Goal: Information Seeking & Learning: Learn about a topic

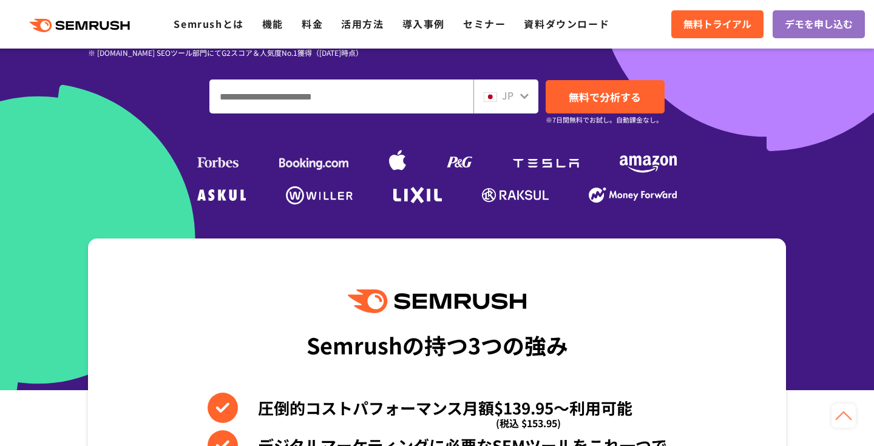
scroll to position [210, 0]
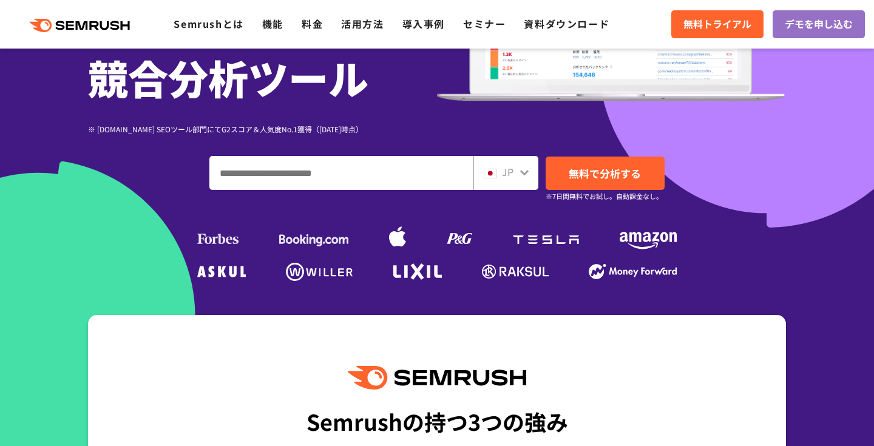
click at [398, 234] on img at bounding box center [397, 238] width 17 height 26
click at [400, 243] on img at bounding box center [397, 238] width 17 height 26
click at [313, 243] on img at bounding box center [314, 240] width 70 height 12
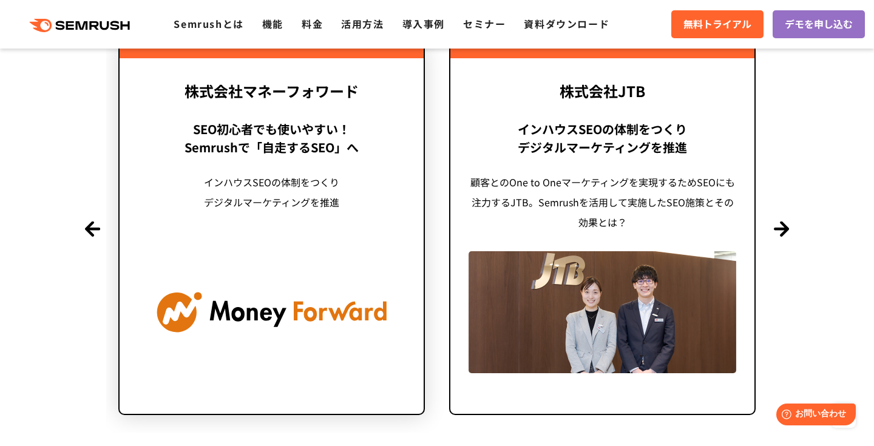
scroll to position [2974, 0]
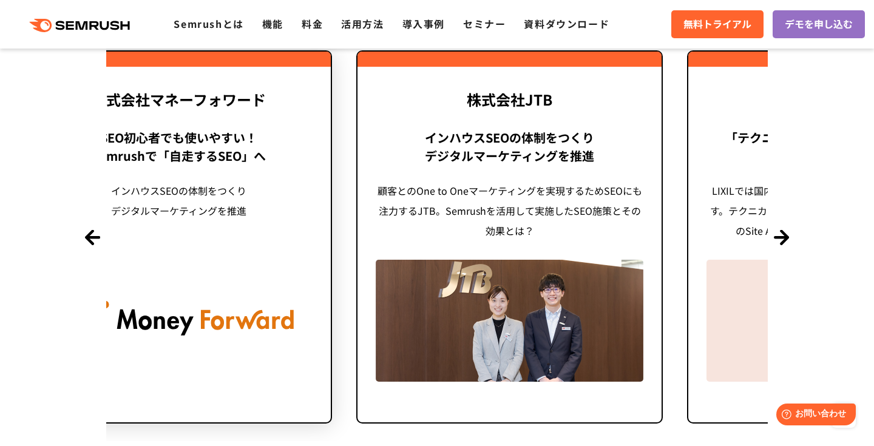
drag, startPoint x: 362, startPoint y: 162, endPoint x: 155, endPoint y: 204, distance: 211.2
click at [164, 203] on div "SEO初心者でも使いやすい！ Semrushで「自走するSEO」へ インハウスSEOの体制をつくり デジタルマーケティングを推進" at bounding box center [179, 185] width 268 height 112
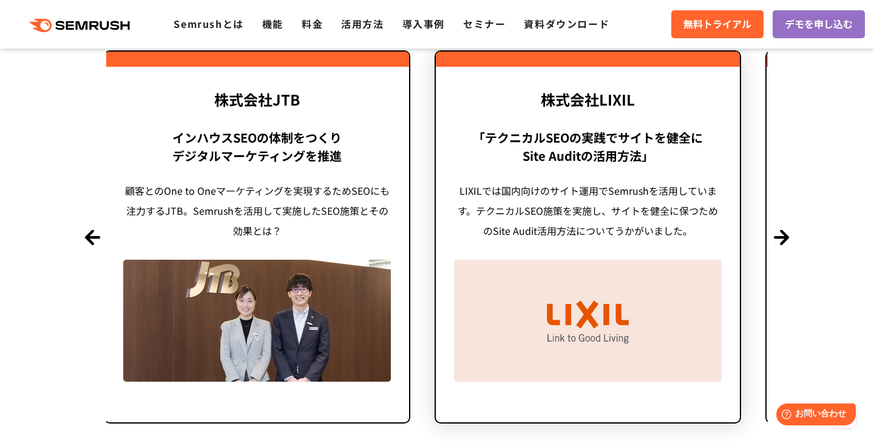
drag, startPoint x: 574, startPoint y: 169, endPoint x: 288, endPoint y: 217, distance: 289.9
click at [454, 217] on div "「テクニカルSEOの実践でサイトを健全に Site Auditの活用方法」 LIXILでは国内向けのサイト運用でSemrushを活用しています。テクニカルSE…" at bounding box center [588, 185] width 268 height 112
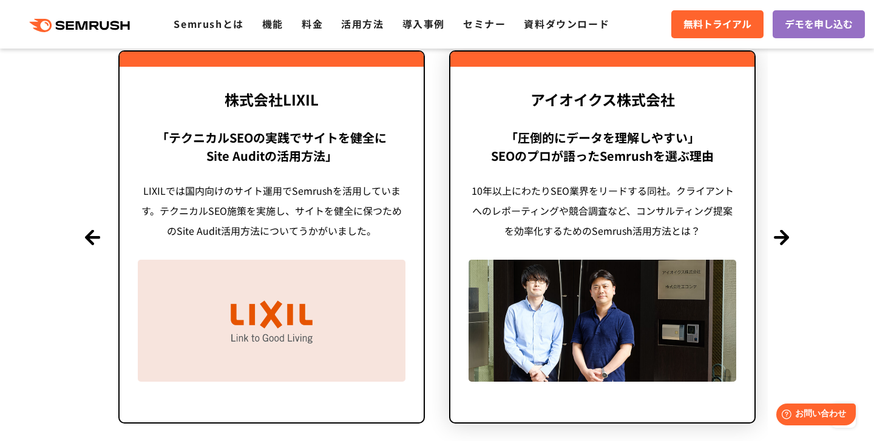
drag, startPoint x: 552, startPoint y: 195, endPoint x: 222, endPoint y: 246, distance: 334.1
click at [449, 246] on link "アイオイクス株式会社 「圧倒的にデータを理解しやすい」 SEOのプロが語ったSemrushを選ぶ理由 10年以上にわたりSEO業界をリードする同社。クライアン…" at bounding box center [602, 236] width 307 height 373
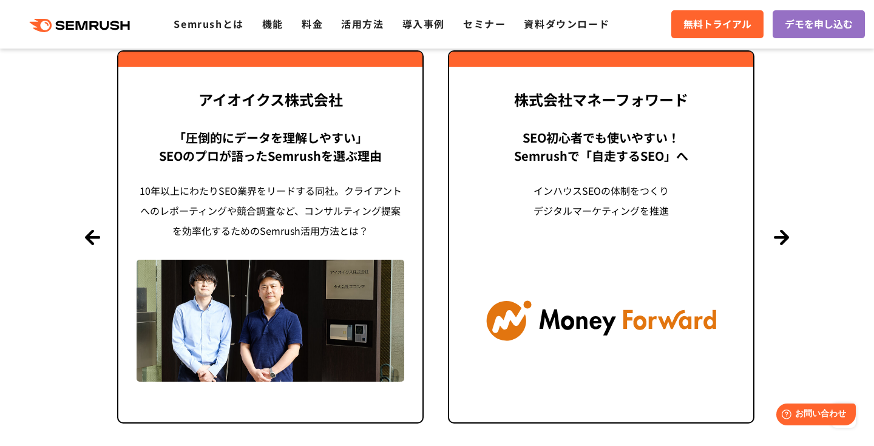
drag, startPoint x: 458, startPoint y: 206, endPoint x: 25, endPoint y: 228, distance: 433.4
click at [36, 228] on section "導入事例 世界1000万ユーザーが利用する Semrushの導入事例 Previous 株式会社LIXIL 「テクニカルSEOの実践でサイトを健全に Site…" at bounding box center [437, 175] width 874 height 640
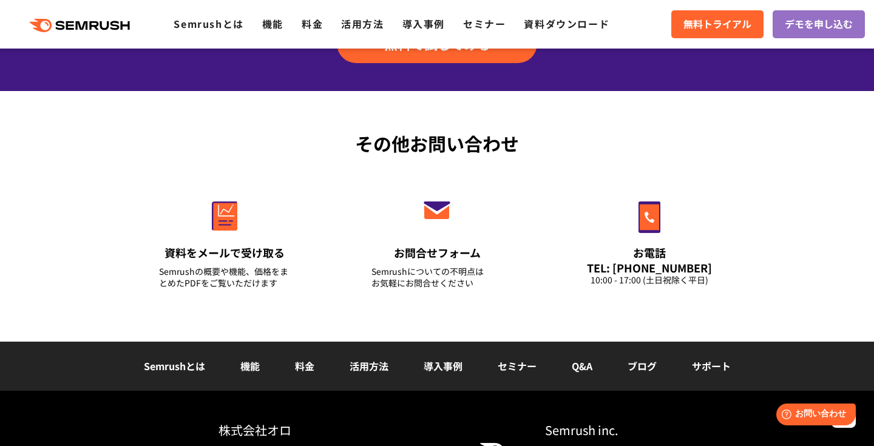
scroll to position [4354, 0]
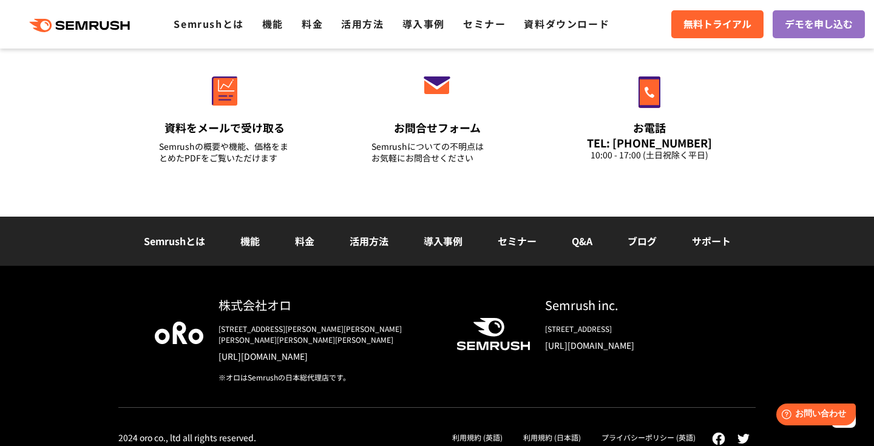
click at [612, 348] on link "[URL][DOMAIN_NAME]" at bounding box center [632, 345] width 174 height 12
